Goal: Transaction & Acquisition: Book appointment/travel/reservation

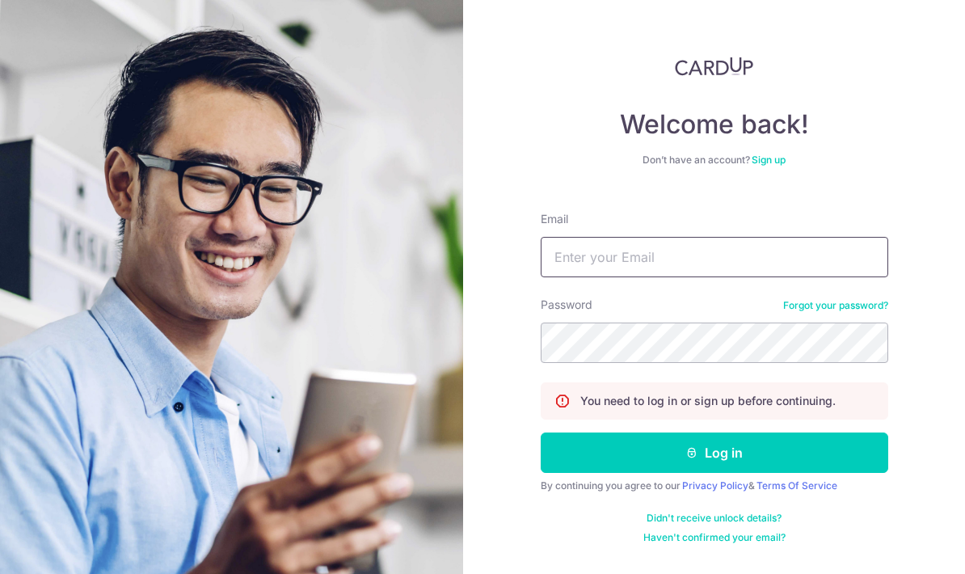
click at [743, 254] on input "Email" at bounding box center [715, 257] width 348 height 40
type input "369780829@qq.com"
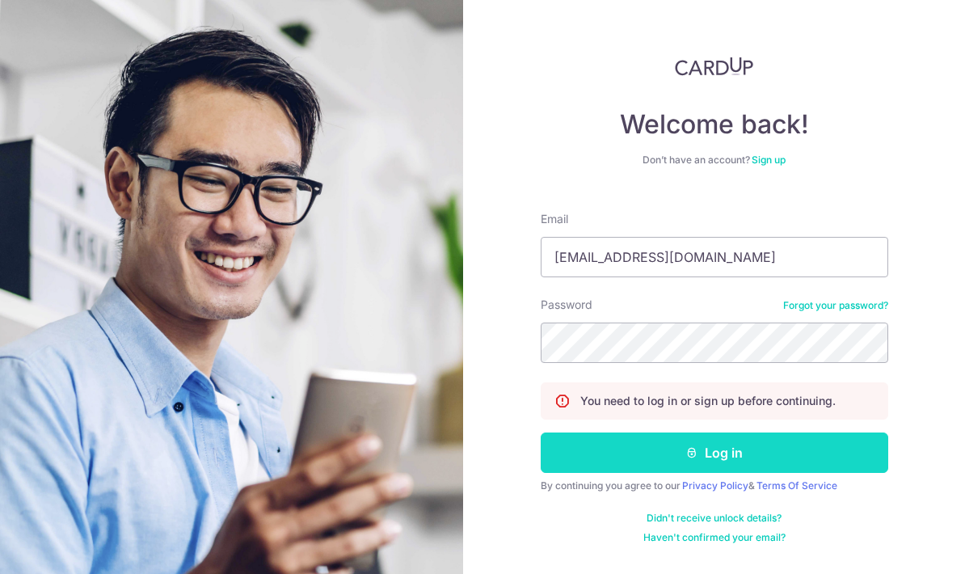
click at [734, 450] on button "Log in" at bounding box center [715, 452] width 348 height 40
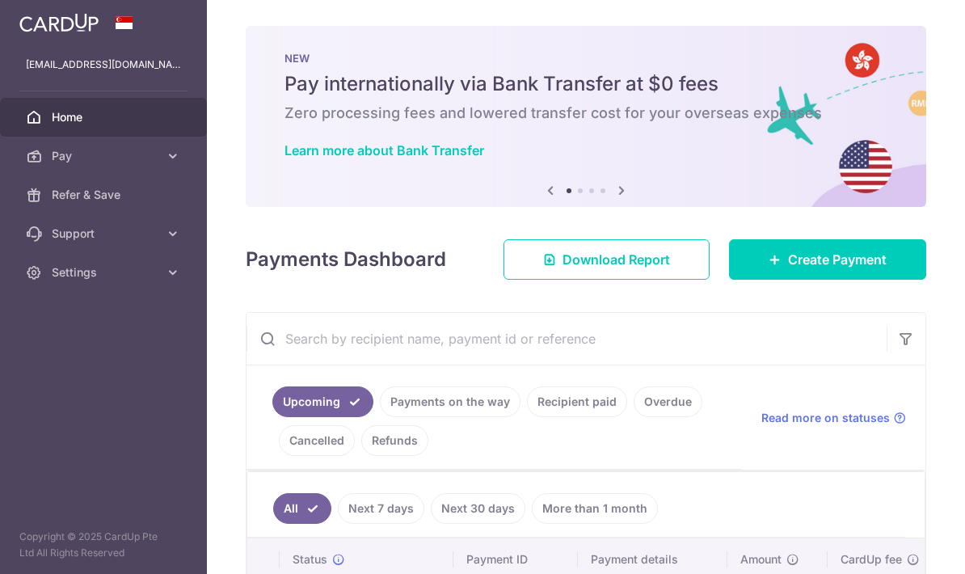
scroll to position [137, 0]
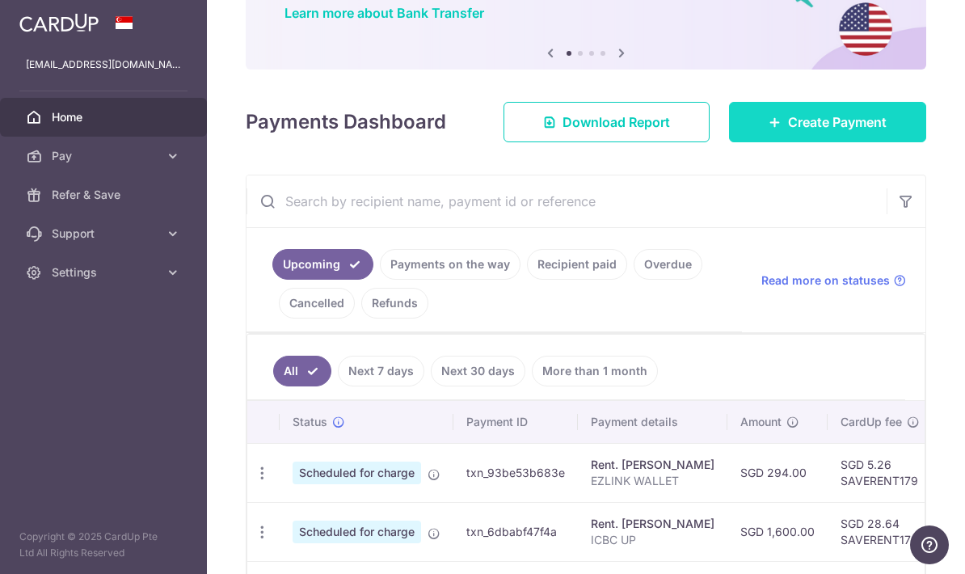
click at [819, 142] on link "Create Payment" at bounding box center [827, 122] width 197 height 40
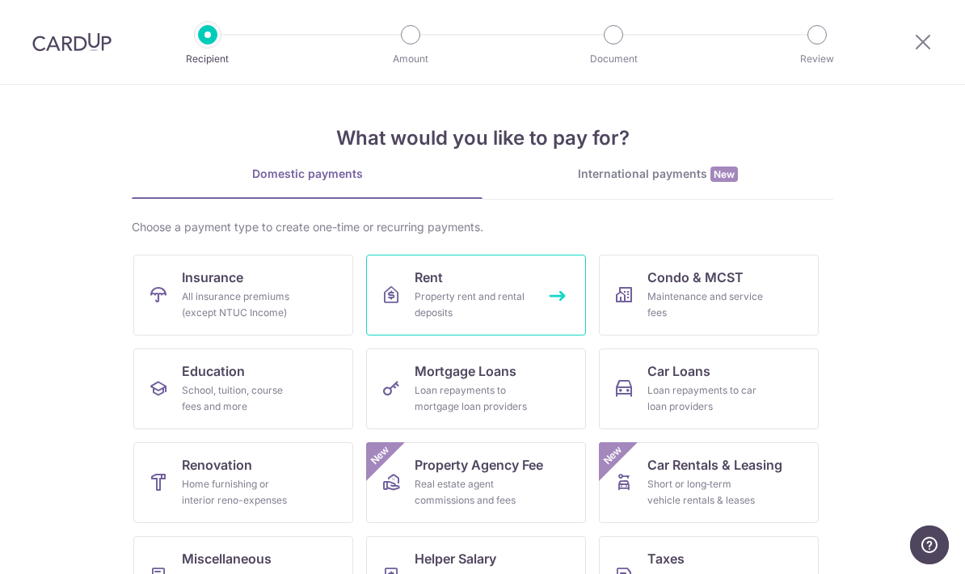
click at [474, 275] on link "Rent Property rent and rental deposits" at bounding box center [476, 295] width 220 height 81
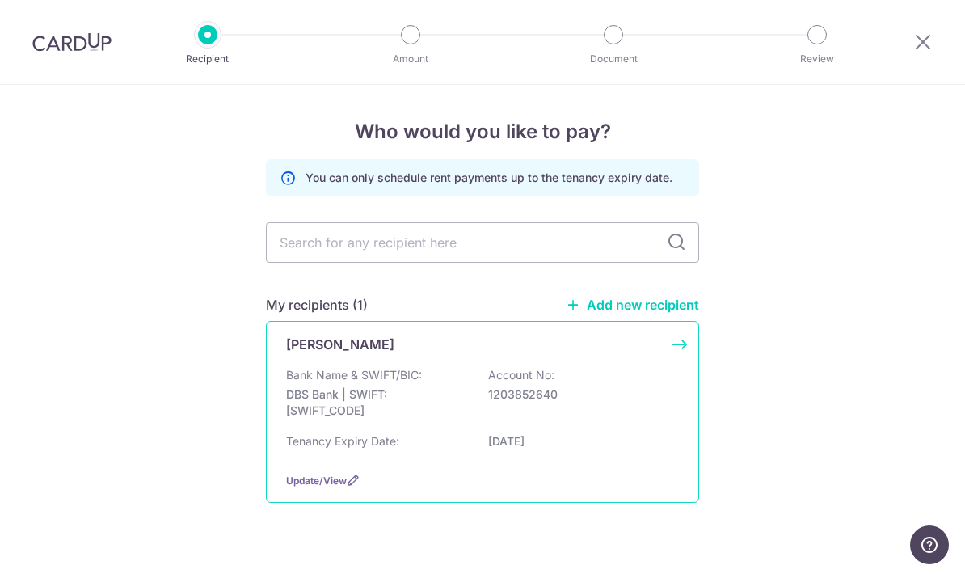
click at [400, 392] on div "Bank Name & SWIFT/BIC: DBS Bank | SWIFT: DBSSSGSGXXX Account No: 1203852640" at bounding box center [482, 397] width 393 height 60
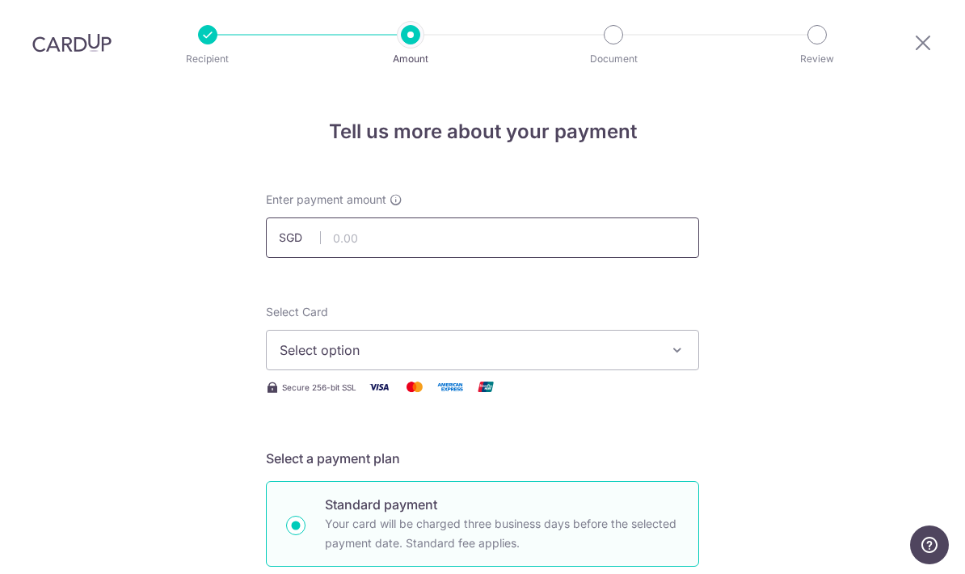
click at [415, 217] on input "text" at bounding box center [482, 237] width 433 height 40
click at [538, 340] on span "Select option" at bounding box center [468, 349] width 377 height 19
type input "795.00"
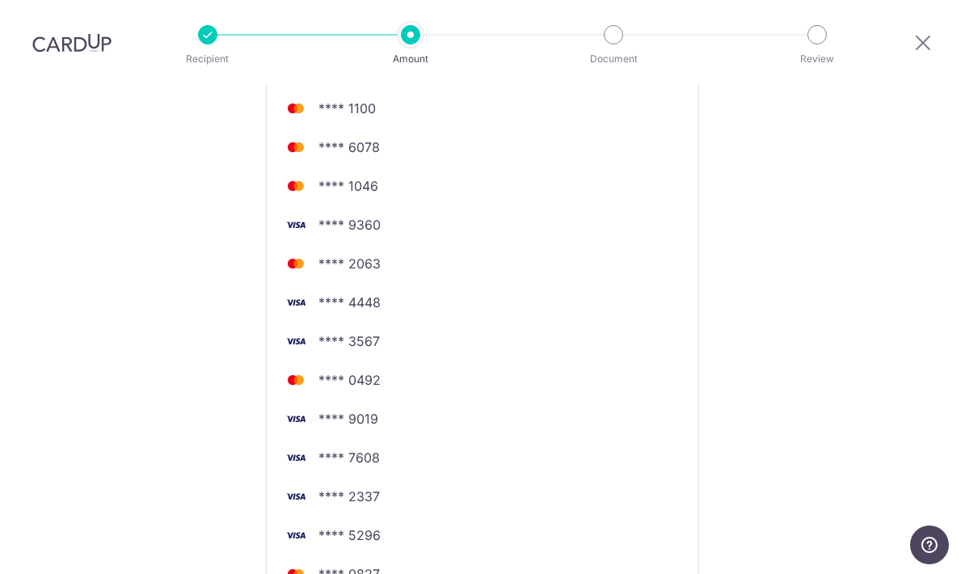
scroll to position [785, 0]
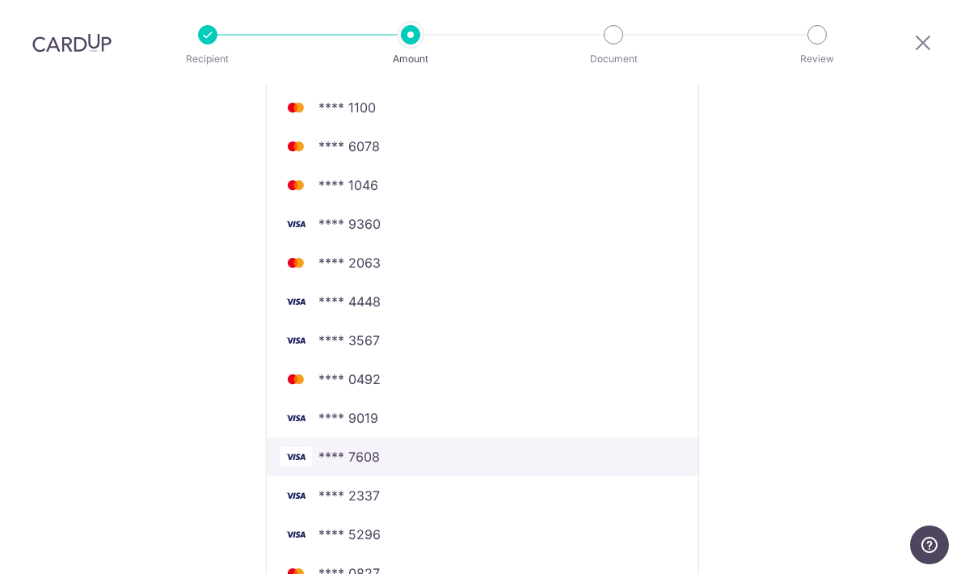
click at [449, 447] on span "**** 7608" at bounding box center [483, 456] width 406 height 19
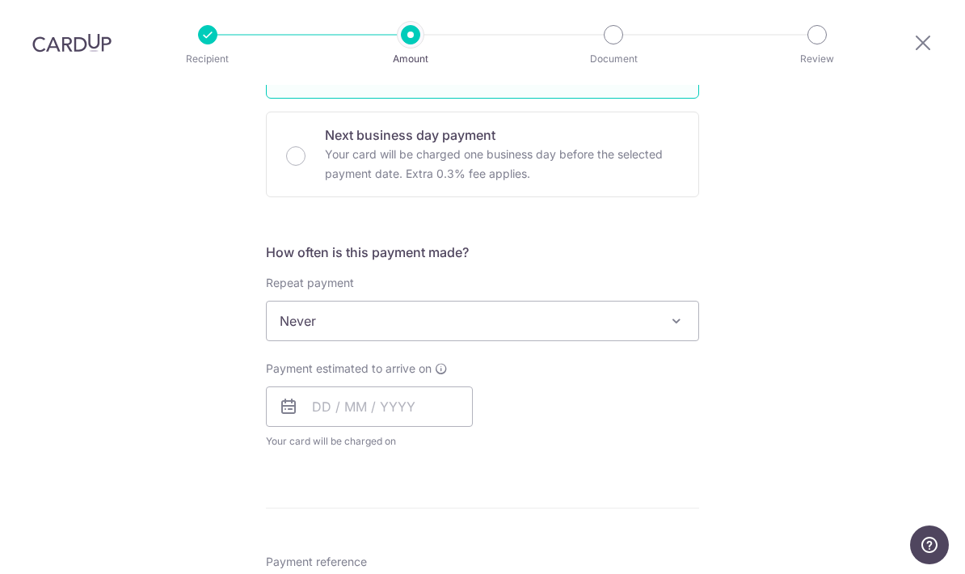
scroll to position [492, 0]
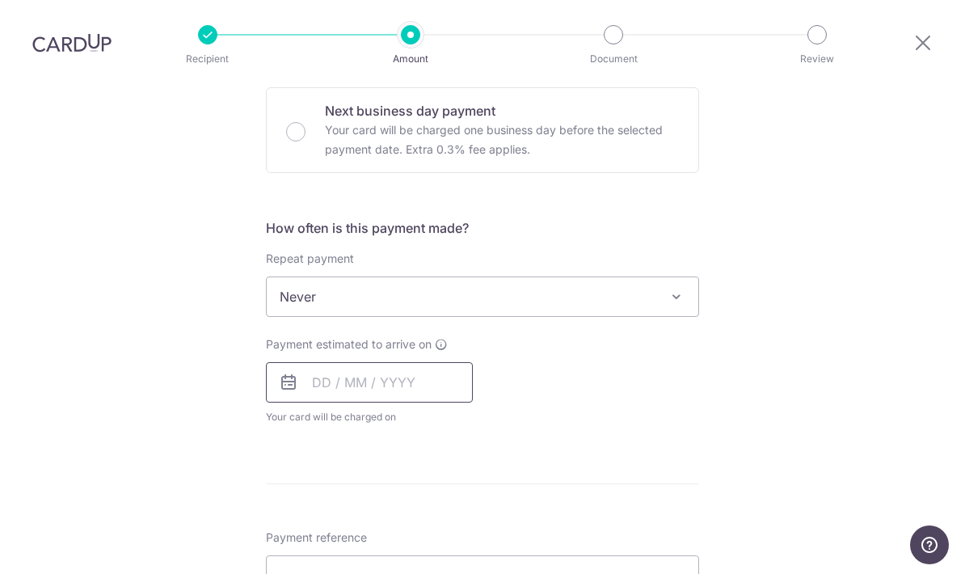
click at [370, 362] on input "text" at bounding box center [369, 382] width 207 height 40
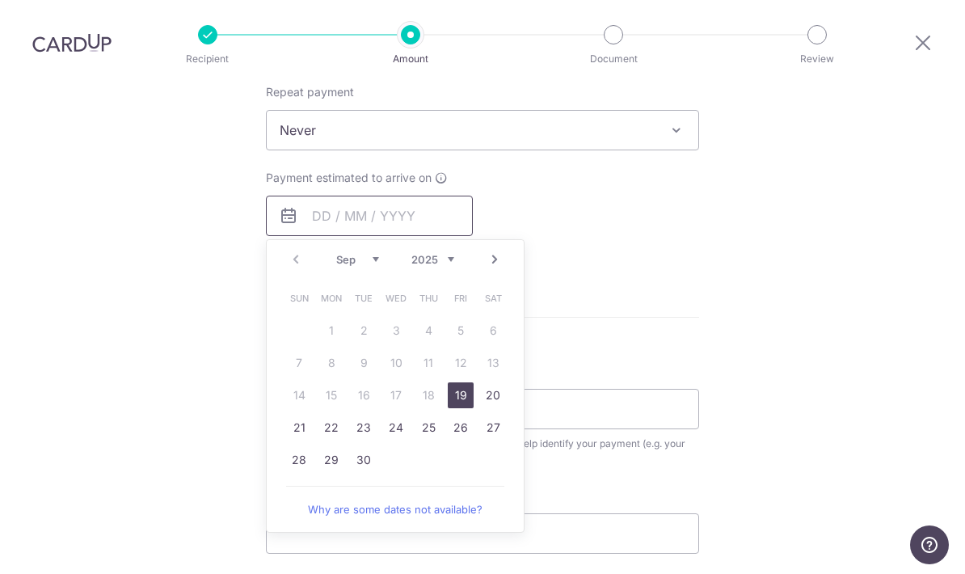
scroll to position [663, 0]
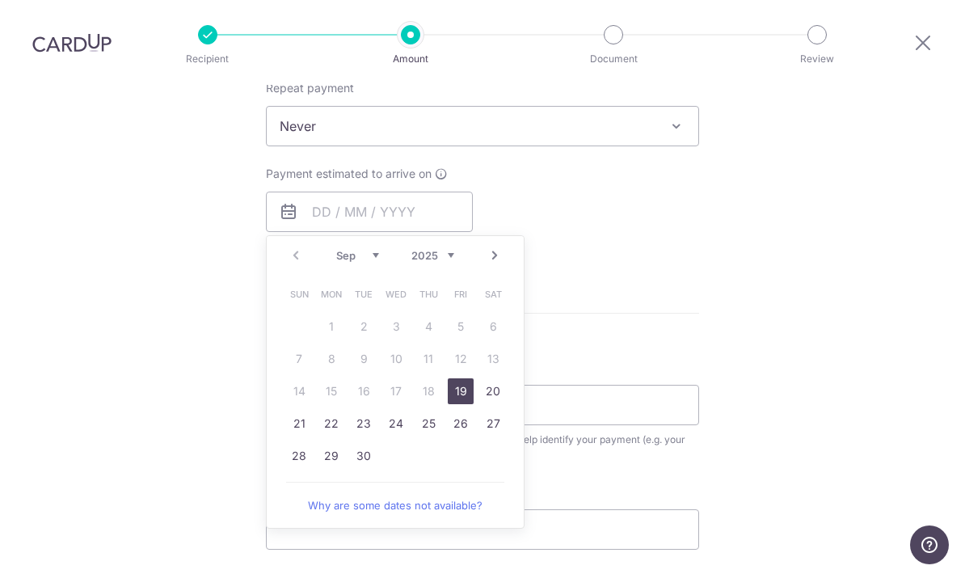
click at [460, 378] on link "19" at bounding box center [461, 391] width 26 height 26
type input "[DATE]"
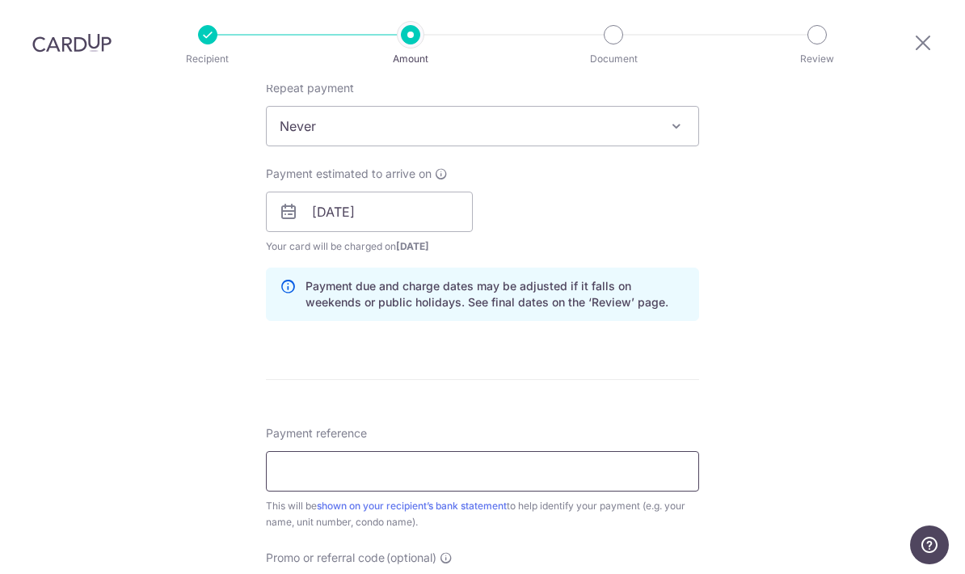
click at [462, 451] on input "Payment reference" at bounding box center [482, 471] width 433 height 40
type input "O"
type input "C"
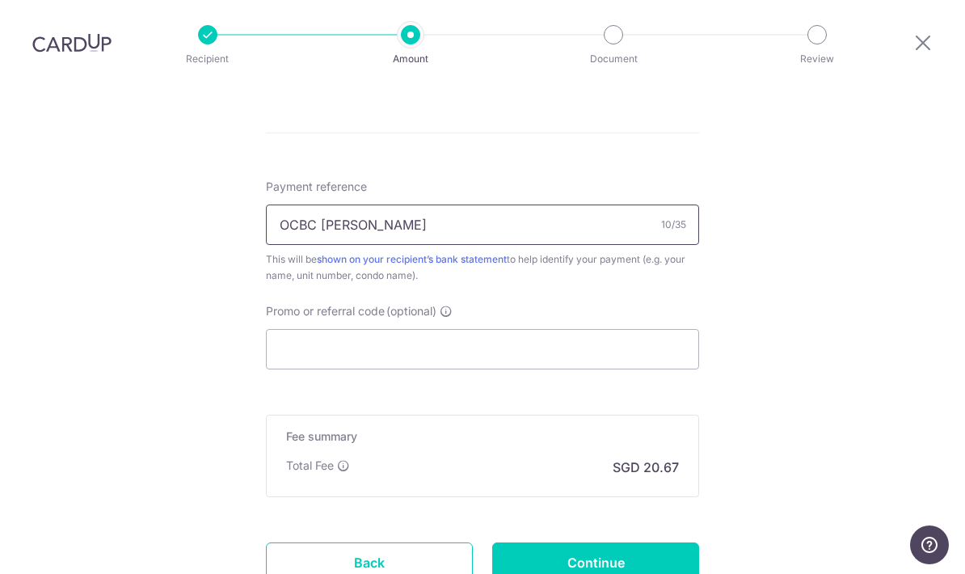
scroll to position [946, 0]
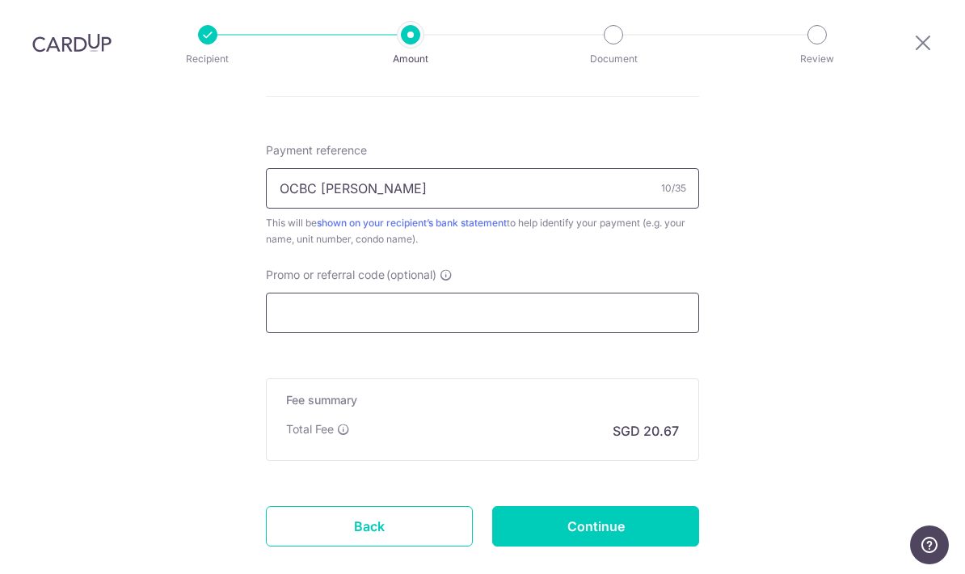
type input "OCBC FRANK"
click at [460, 293] on input "Promo or referral code (optional)" at bounding box center [482, 313] width 433 height 40
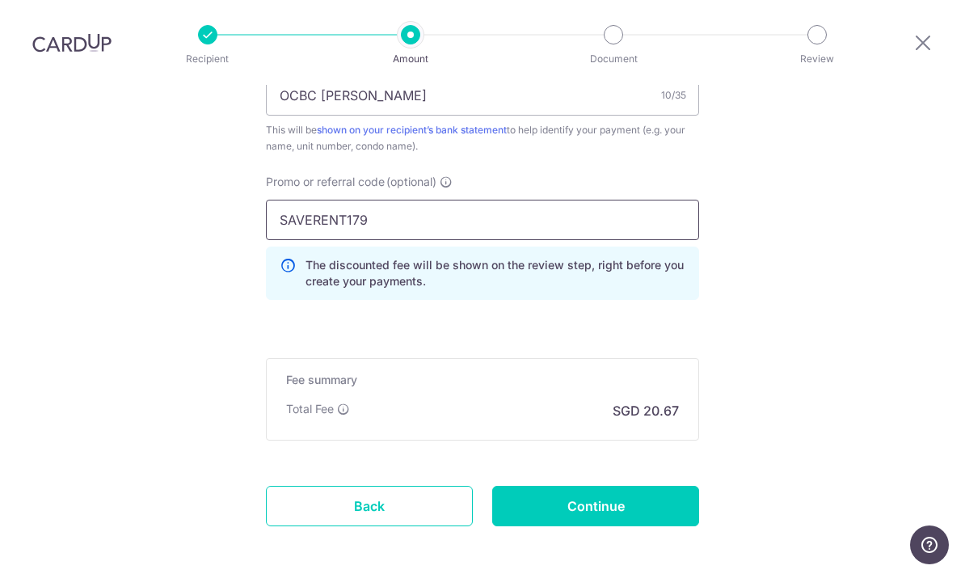
scroll to position [1040, 0]
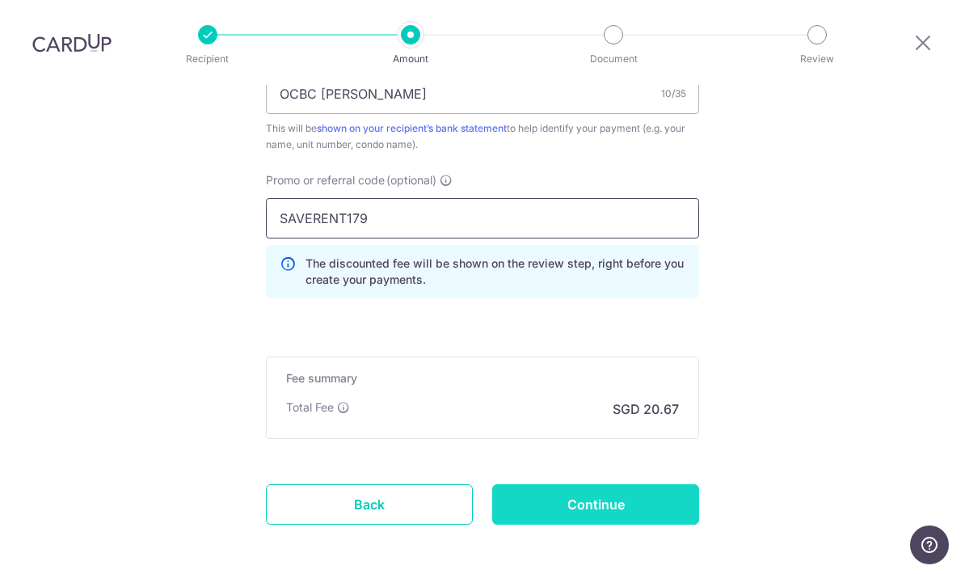
type input "SAVERENT179"
click at [654, 484] on input "Continue" at bounding box center [595, 504] width 207 height 40
type input "Create Schedule"
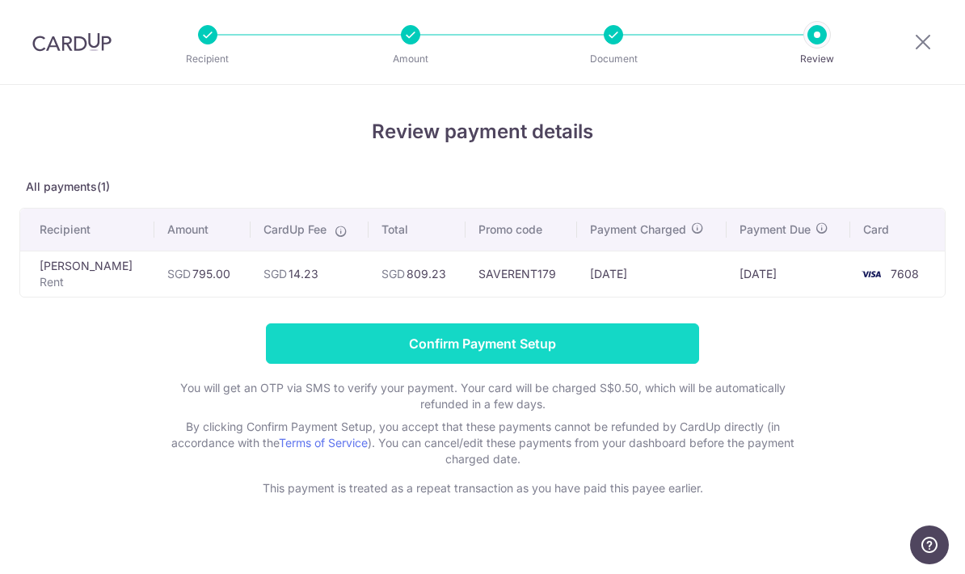
click at [450, 357] on input "Confirm Payment Setup" at bounding box center [482, 343] width 433 height 40
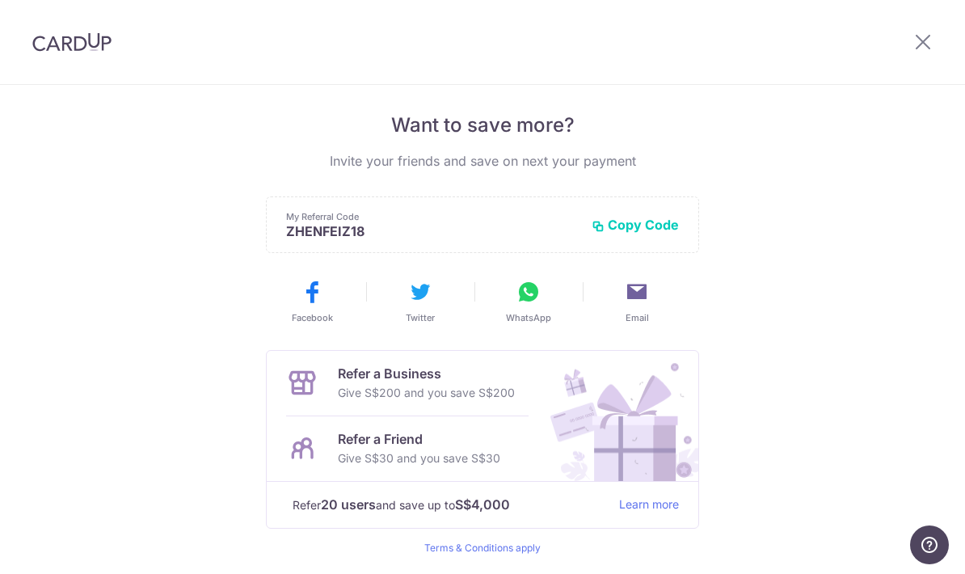
scroll to position [317, 0]
